Goal: Task Accomplishment & Management: Manage account settings

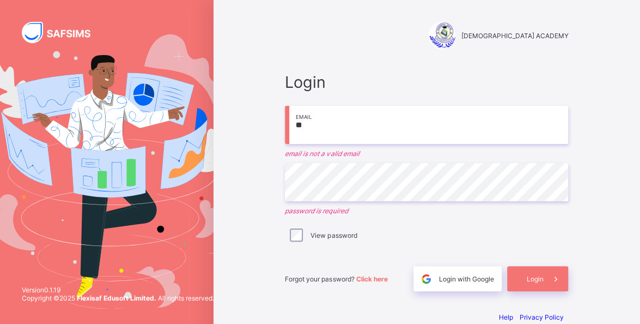
type input "*"
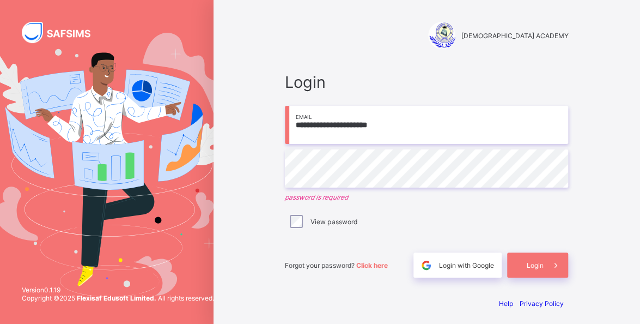
click at [447, 121] on input "**********" at bounding box center [426, 125] width 283 height 38
type input "**********"
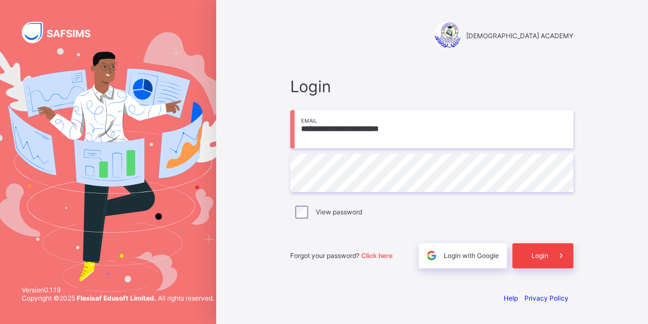
click at [562, 258] on icon at bounding box center [561, 255] width 11 height 10
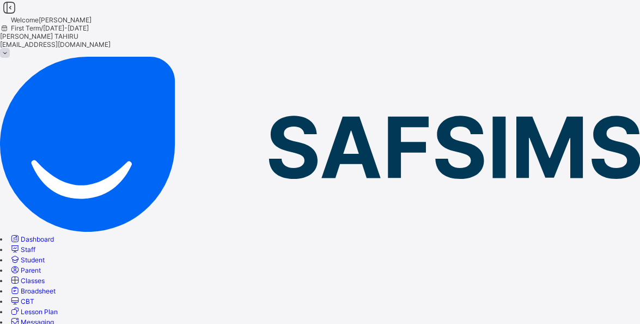
click at [45, 276] on span "Classes" at bounding box center [33, 280] width 24 height 8
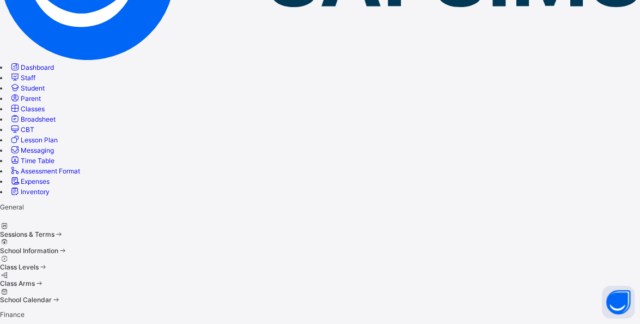
scroll to position [204, 0]
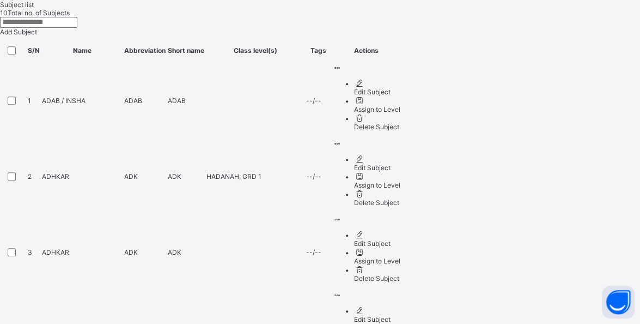
scroll to position [432, 0]
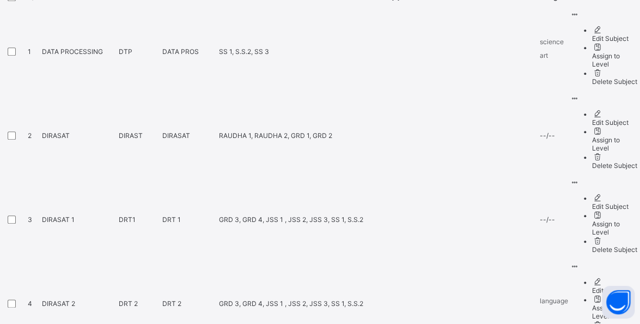
scroll to position [458, 0]
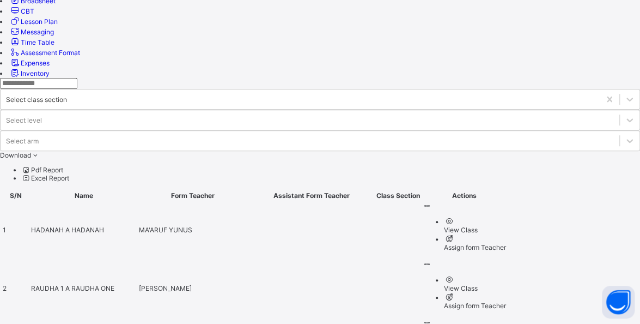
scroll to position [291, 0]
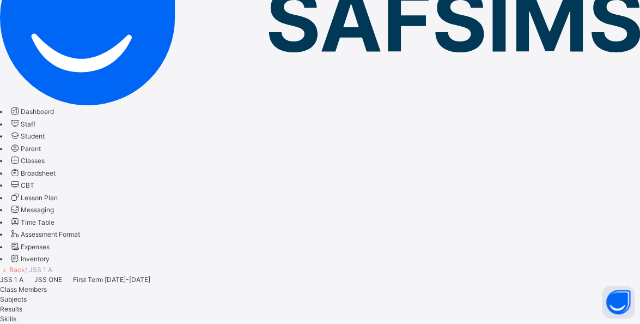
scroll to position [139, 0]
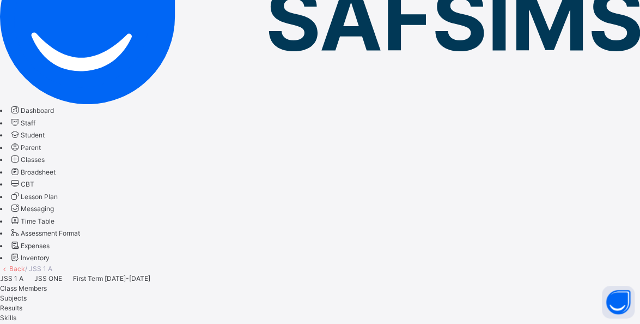
click at [27, 294] on span "Subjects" at bounding box center [13, 298] width 27 height 8
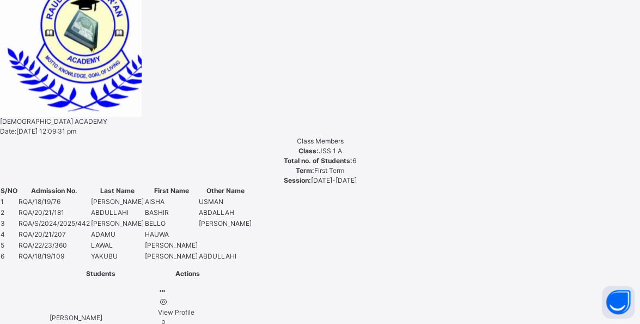
scroll to position [635, 0]
type input "****"
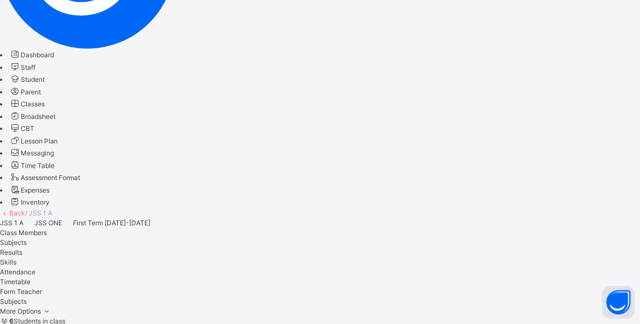
scroll to position [196, 0]
click at [45, 107] on span "Classes" at bounding box center [33, 103] width 24 height 8
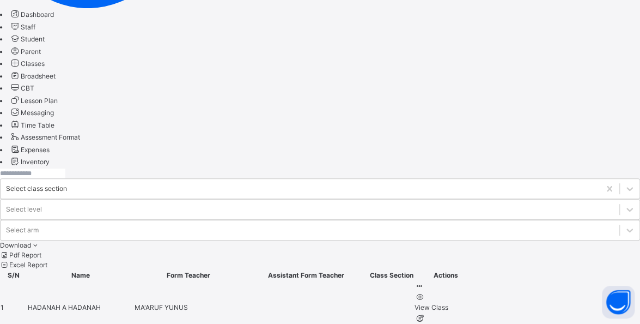
click at [56, 80] on link "Broadsheet" at bounding box center [32, 76] width 46 height 8
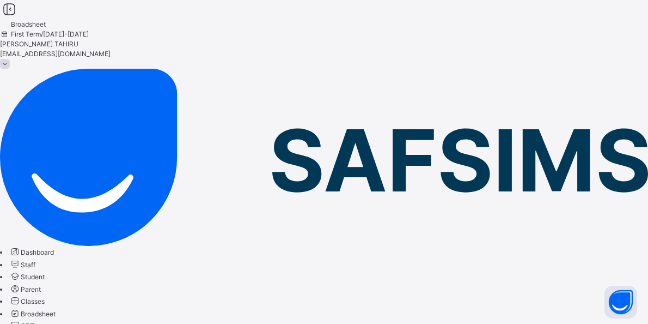
click at [45, 297] on span "Classes" at bounding box center [33, 301] width 24 height 8
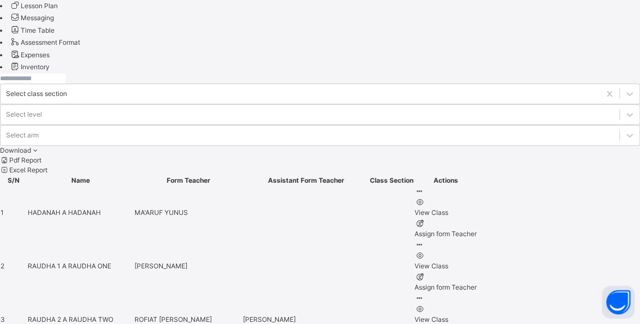
scroll to position [331, 0]
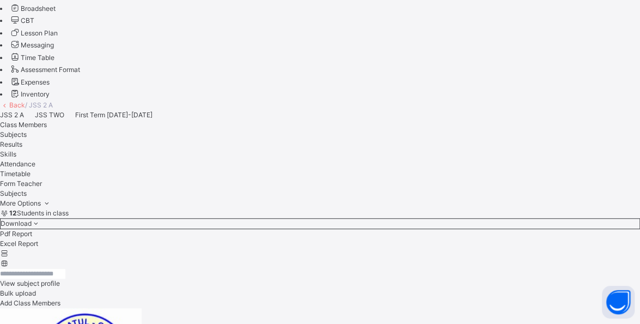
scroll to position [314, 0]
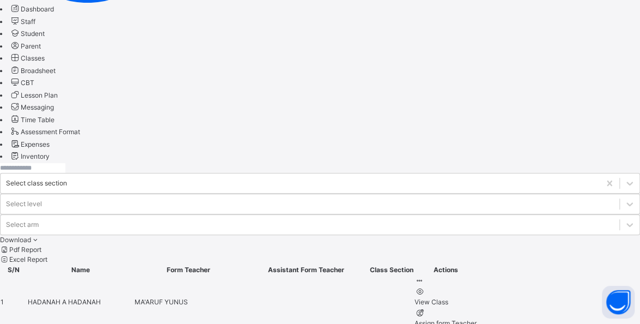
click at [34, 87] on link "CBT" at bounding box center [21, 82] width 25 height 8
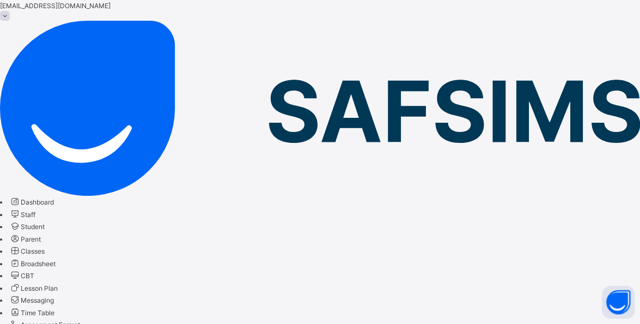
scroll to position [50, 0]
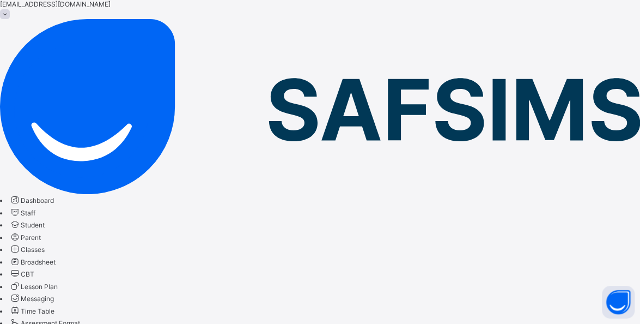
click at [45, 245] on span "Classes" at bounding box center [33, 249] width 24 height 8
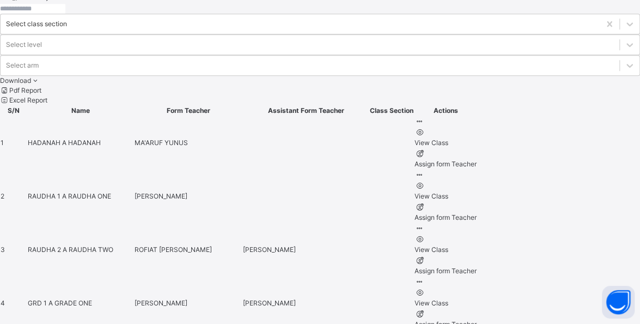
scroll to position [400, 0]
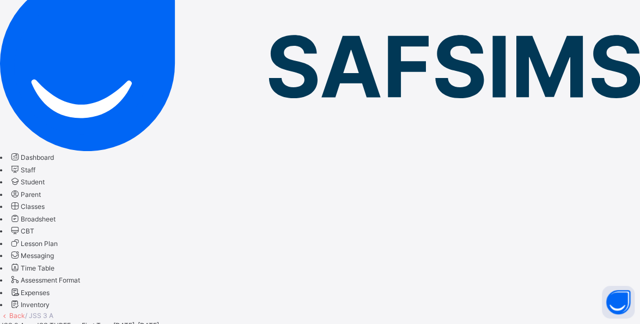
scroll to position [107, 0]
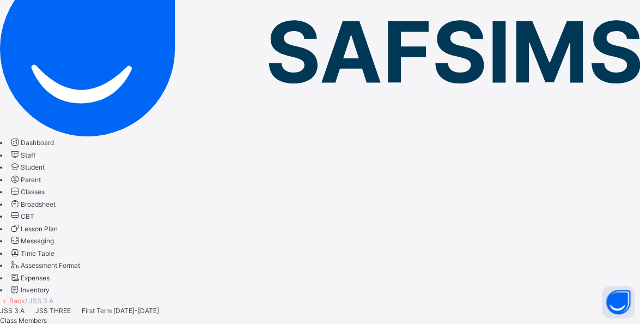
click at [27, 323] on span "Subjects" at bounding box center [13, 330] width 27 height 8
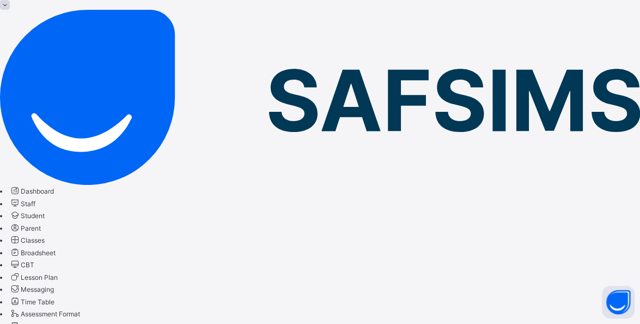
scroll to position [0, 0]
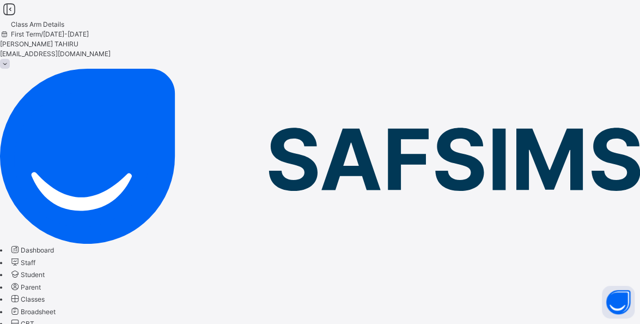
click at [45, 295] on link "Classes" at bounding box center [26, 299] width 35 height 8
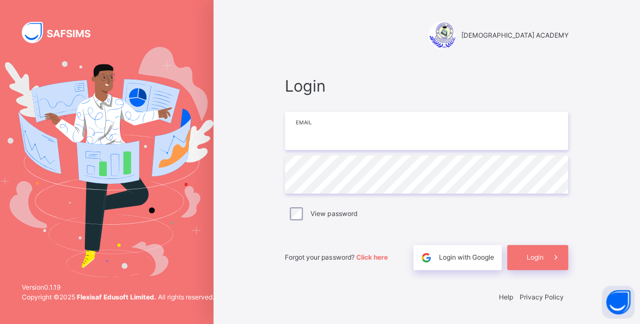
type input "**********"
